Goal: Information Seeking & Learning: Understand process/instructions

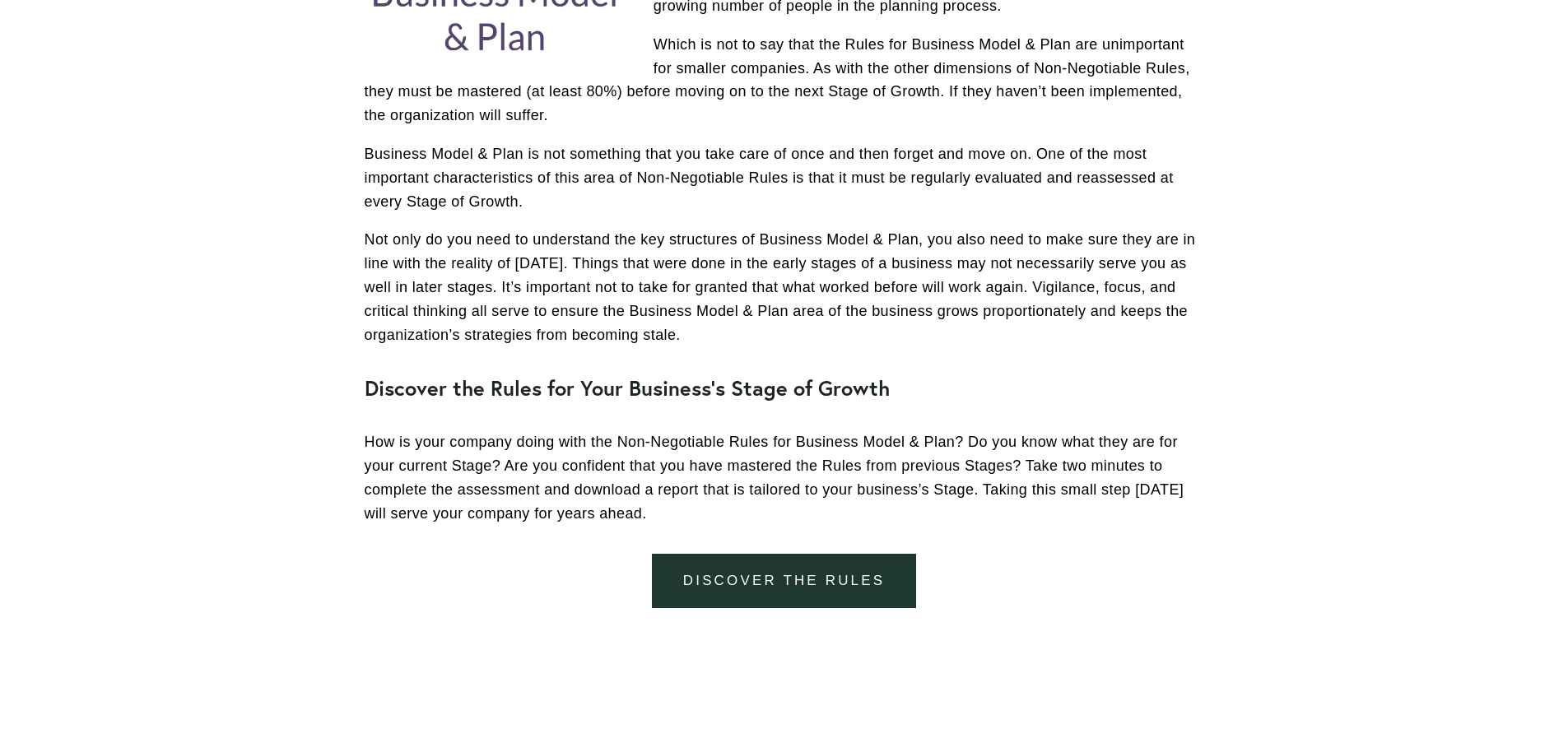
scroll to position [759, 0]
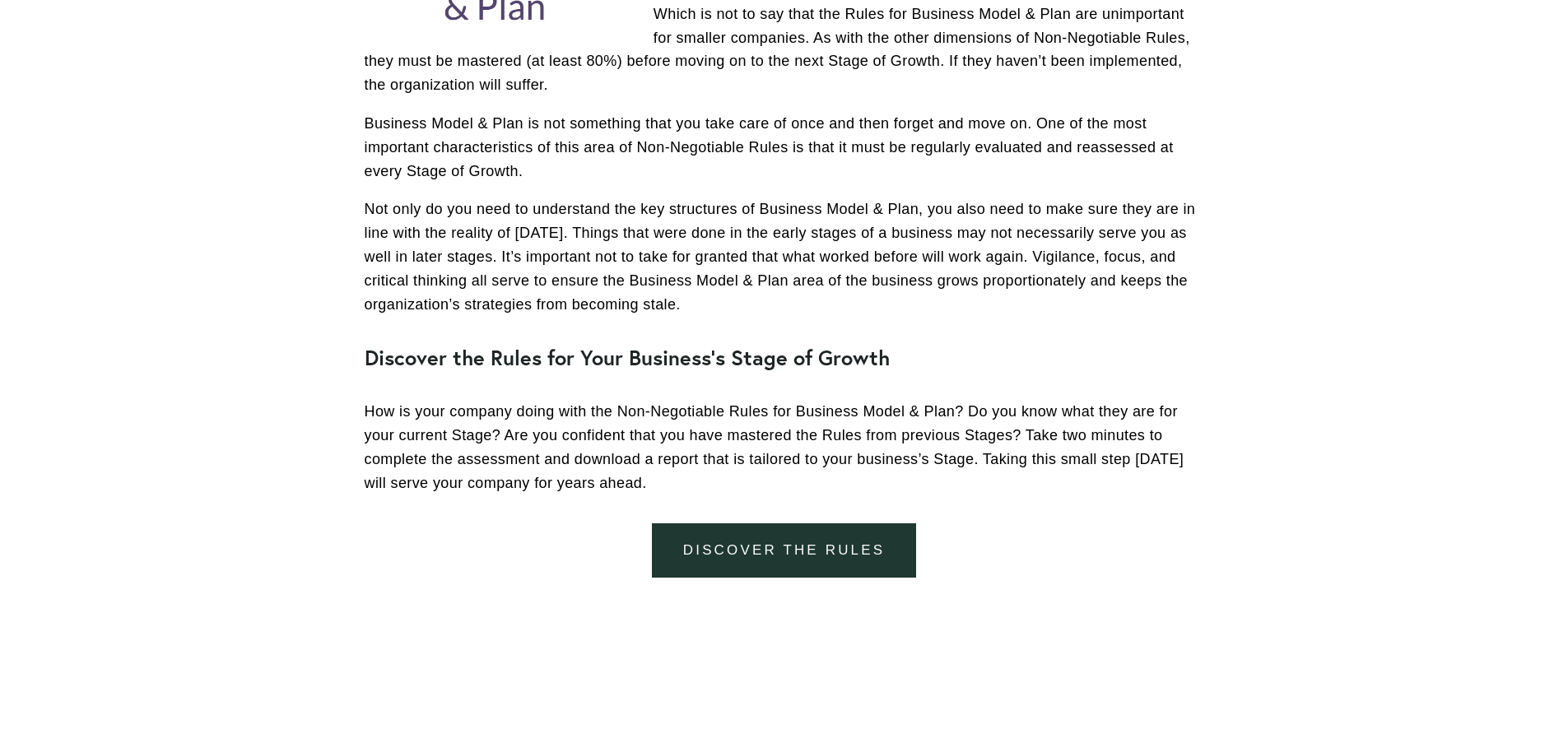
click at [787, 543] on link "discover the rules" at bounding box center [784, 551] width 265 height 55
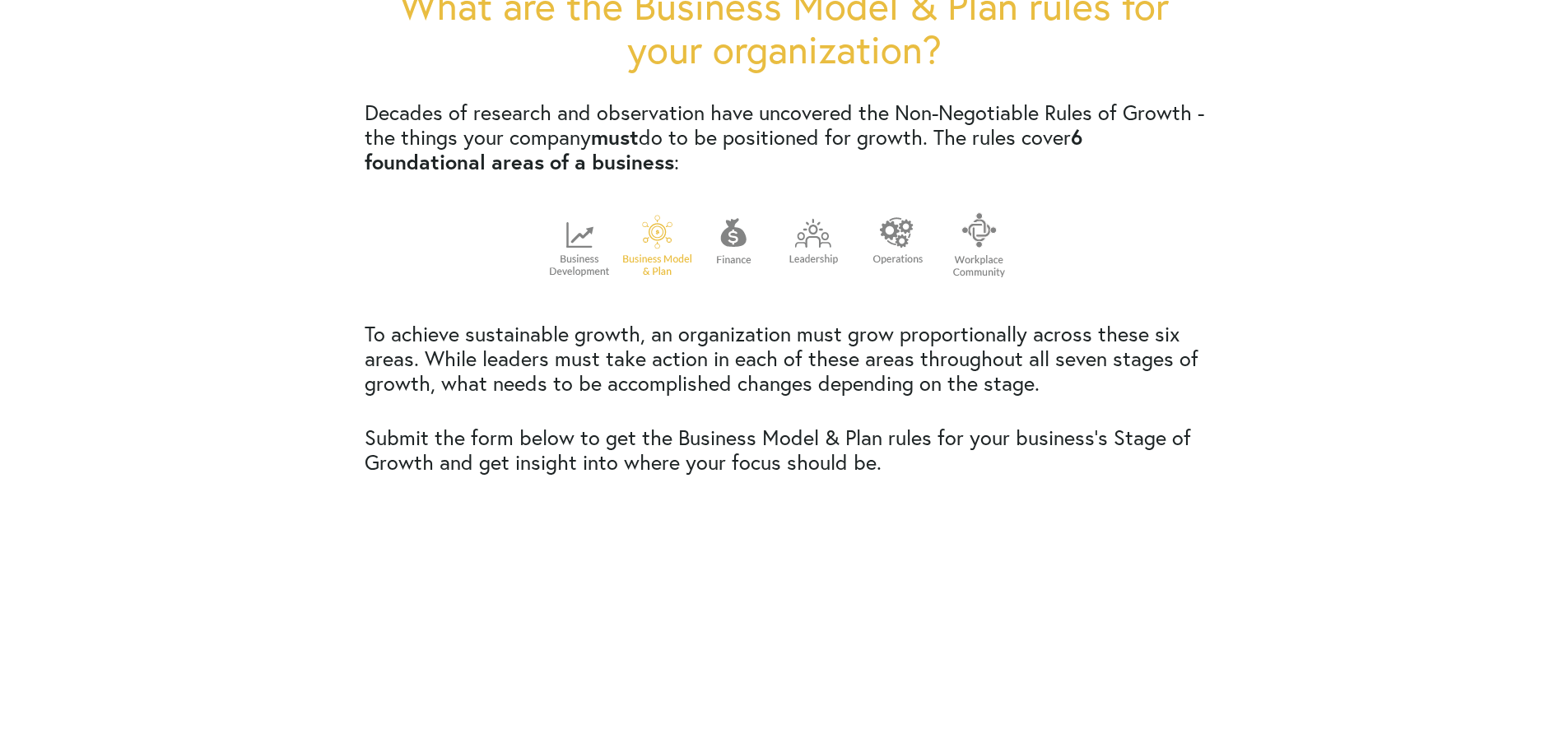
scroll to position [575, 0]
